Goal: Find specific page/section: Find specific page/section

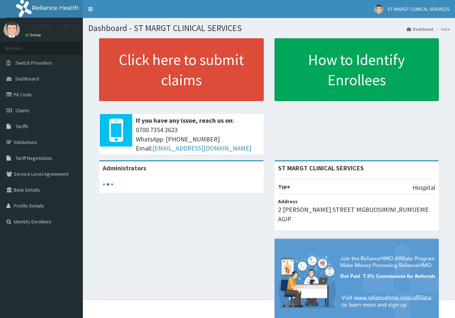
click at [26, 94] on link "PA Code" at bounding box center [41, 95] width 83 height 16
click at [22, 96] on link "PA Code" at bounding box center [41, 95] width 83 height 16
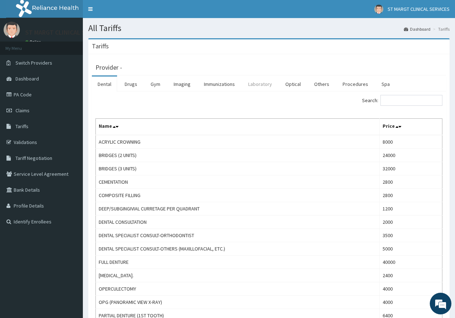
click at [262, 85] on link "Laboratory" at bounding box center [260, 83] width 35 height 15
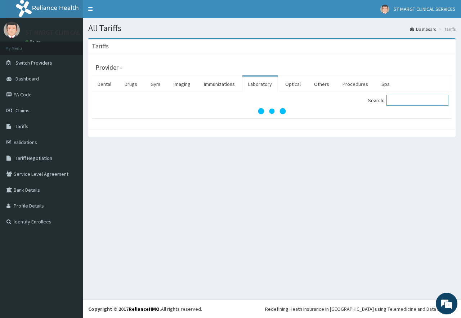
click at [406, 101] on input "Search:" at bounding box center [418, 100] width 62 height 11
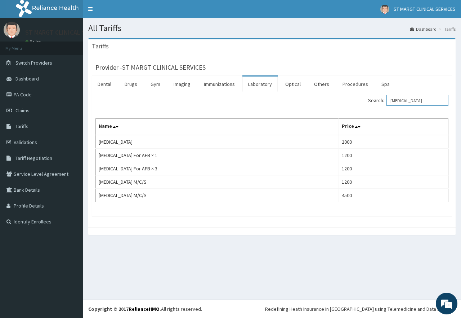
type input "SPUTUM"
click at [32, 143] on link "Validations" at bounding box center [41, 142] width 83 height 16
